Goal: Task Accomplishment & Management: Complete application form

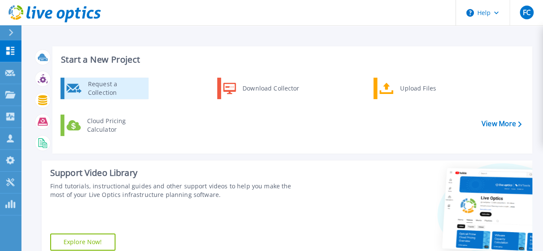
click at [110, 91] on div "Request a Collection" at bounding box center [115, 88] width 63 height 17
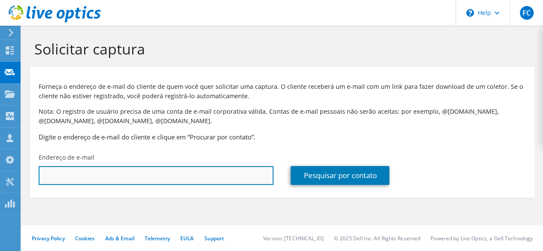
paste input "354589"
type input "354589"
drag, startPoint x: 132, startPoint y: 173, endPoint x: 15, endPoint y: 153, distance: 119.3
click at [15, 153] on div "FC Parceiro de Canal Fabio Ceola fabio.ceola@arit.com.br AR IT - ADVANCED RESEL…" at bounding box center [271, 125] width 543 height 251
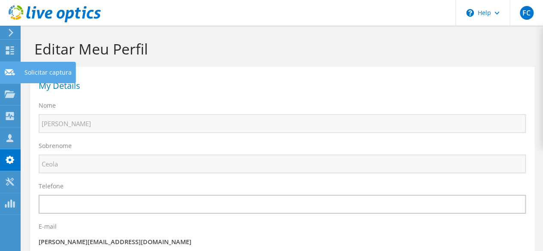
click at [12, 68] on icon at bounding box center [10, 72] width 10 height 8
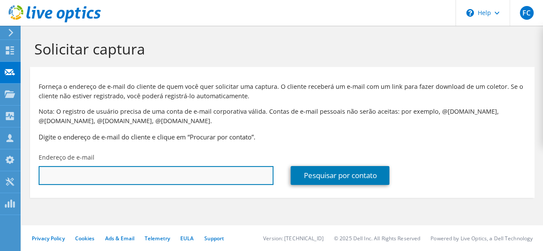
click at [76, 166] on input "text" at bounding box center [156, 175] width 235 height 19
paste input "evandro@retesp.com.br"
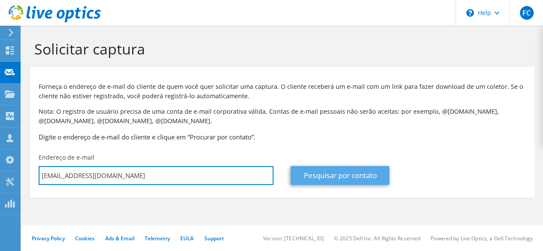
type input "evandro@retesp.com.br"
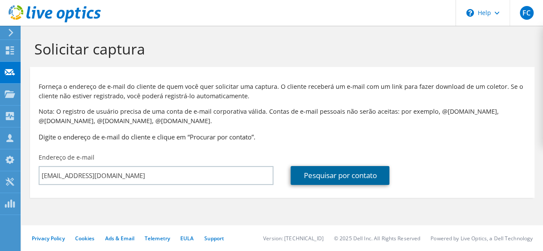
click at [330, 178] on link "Pesquisar por contato" at bounding box center [339, 175] width 99 height 19
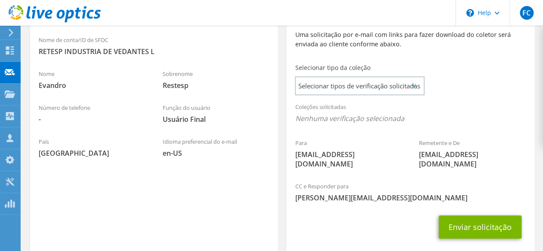
scroll to position [210, 0]
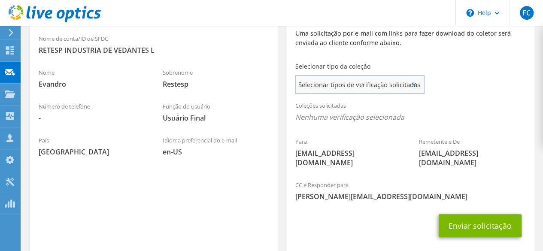
click at [378, 90] on span "Selecionar tipos de verificação solicitadas" at bounding box center [359, 84] width 127 height 17
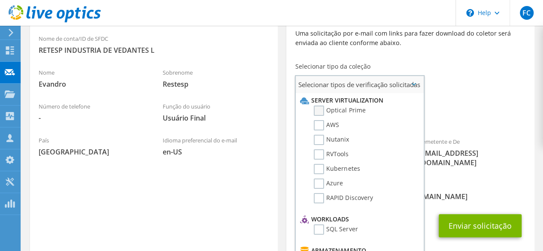
click at [357, 109] on label "Optical Prime" at bounding box center [339, 111] width 51 height 10
click at [0, 0] on input "Optical Prime" at bounding box center [0, 0] width 0 height 0
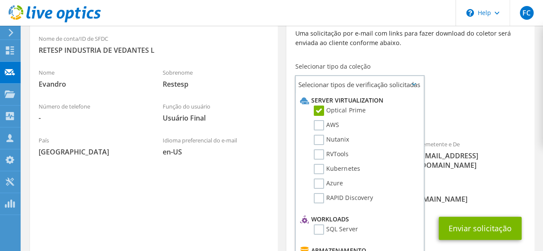
click at [448, 118] on span "Optical Prime" at bounding box center [410, 119] width 230 height 14
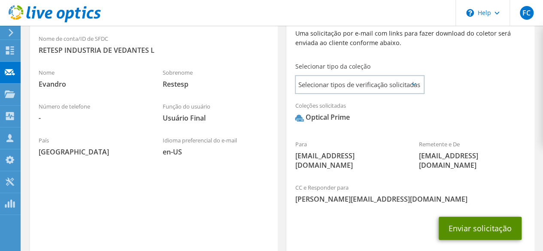
click at [484, 221] on button "Enviar solicitação" at bounding box center [480, 228] width 83 height 23
